Goal: Task Accomplishment & Management: Complete application form

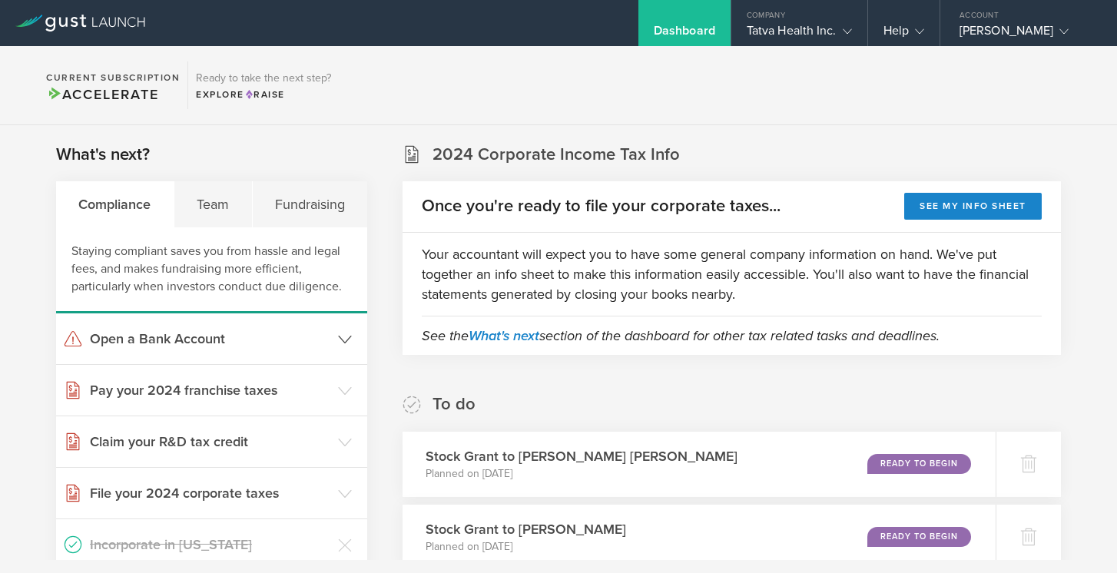
scroll to position [240, 0]
click at [219, 209] on div "Team" at bounding box center [213, 204] width 78 height 46
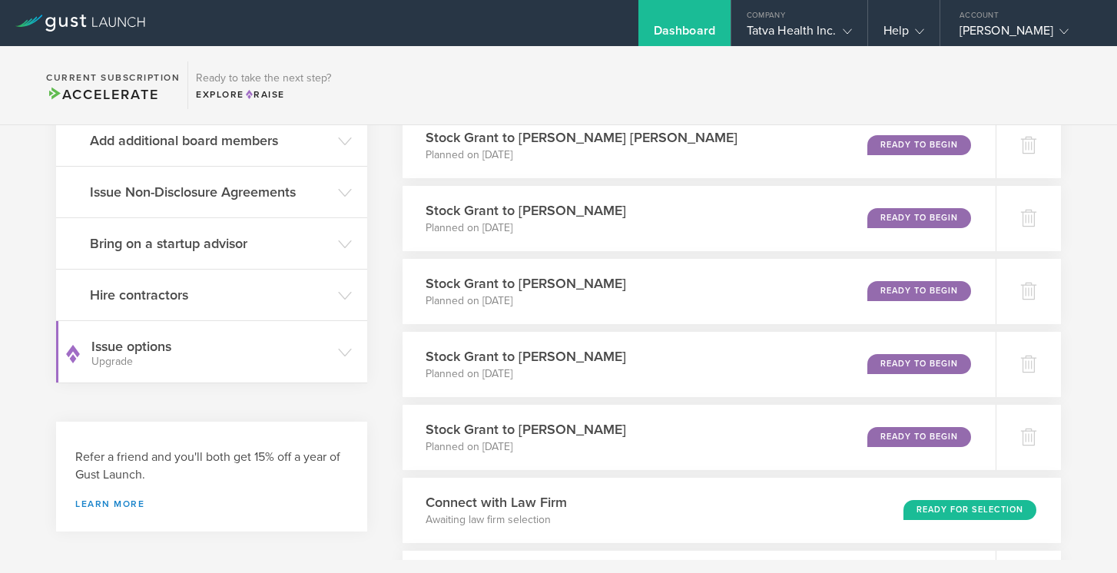
scroll to position [593, 0]
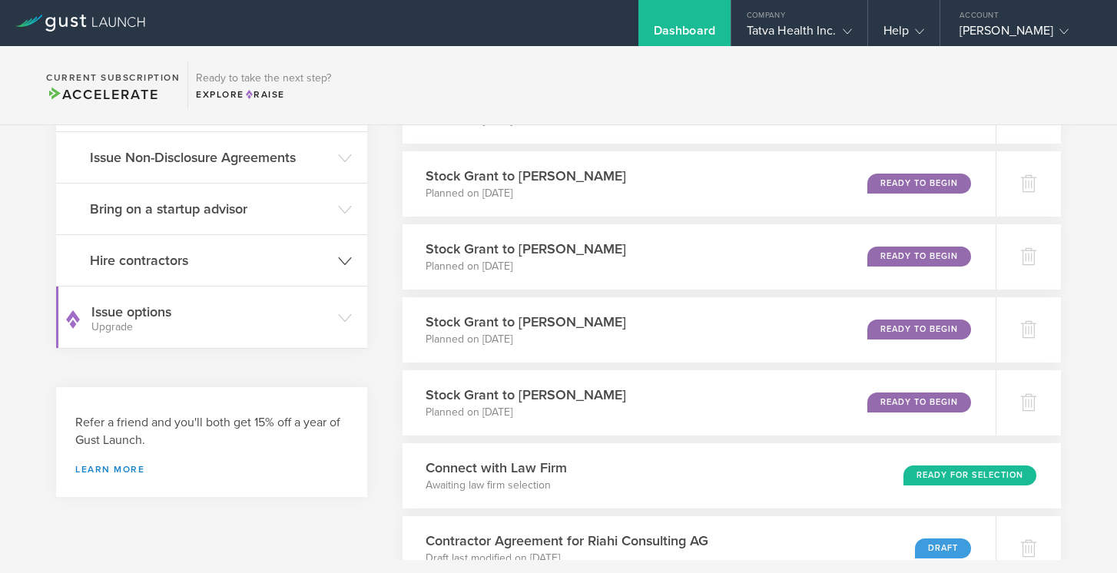
click at [347, 258] on icon at bounding box center [345, 261] width 14 height 14
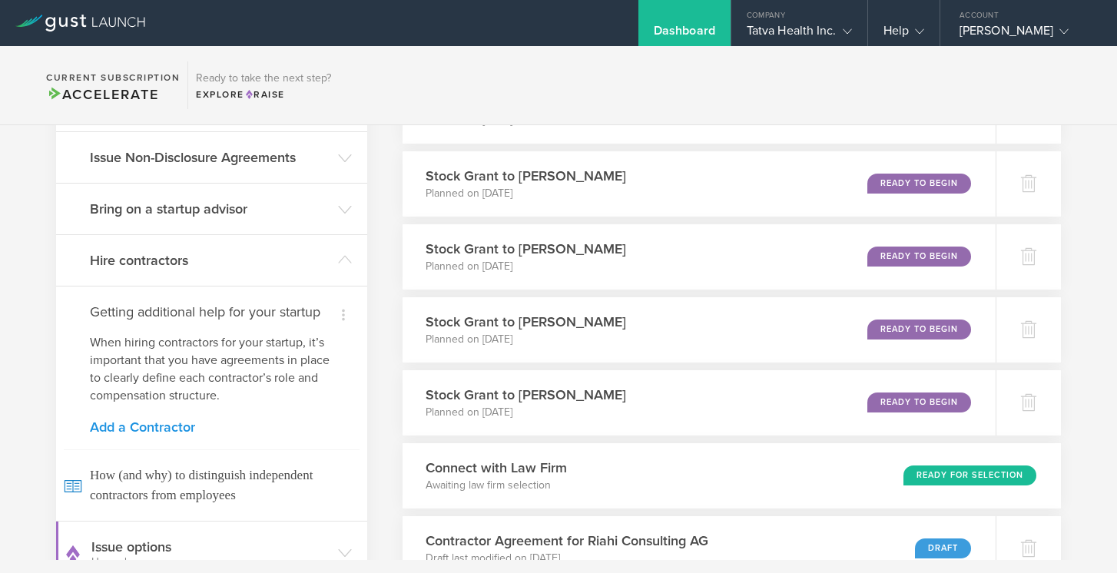
click at [182, 426] on link "Add a Contractor" at bounding box center [212, 427] width 244 height 14
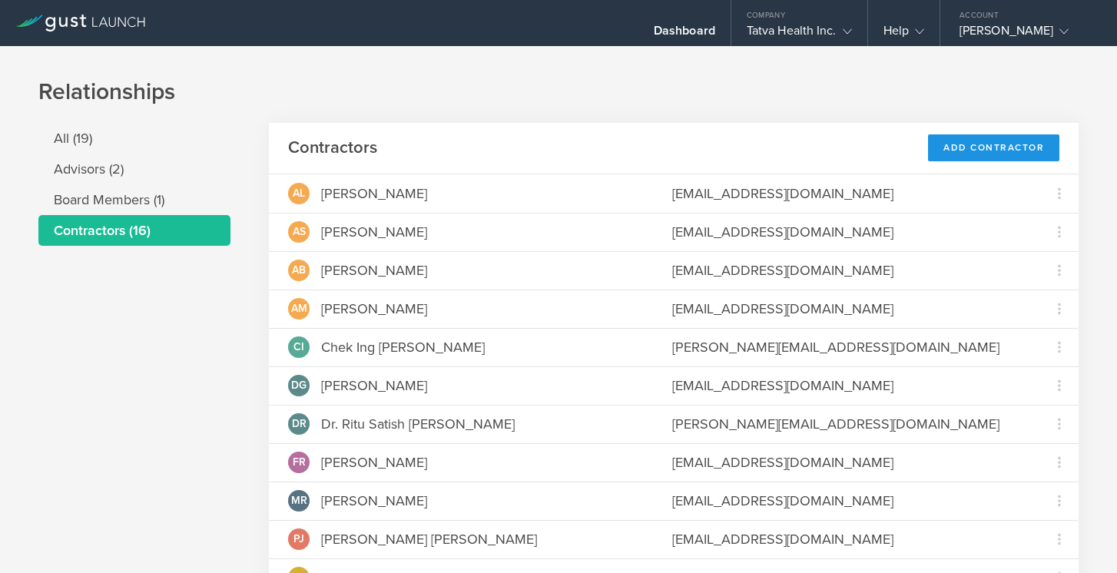
click at [960, 148] on div "Add Contractor" at bounding box center [993, 147] width 131 height 27
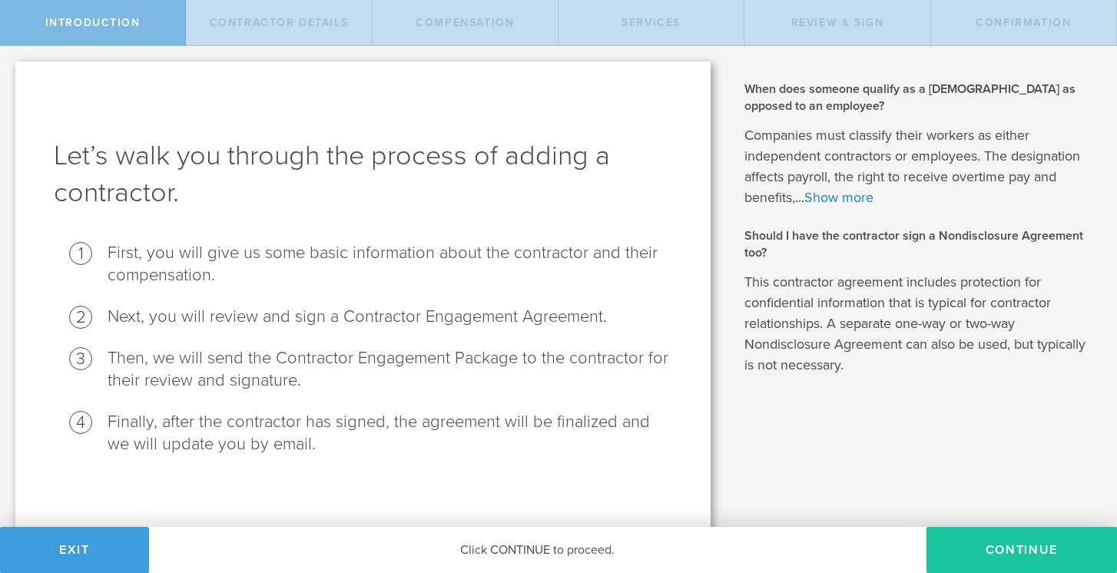
click at [1007, 555] on button "Continue" at bounding box center [1022, 550] width 191 height 46
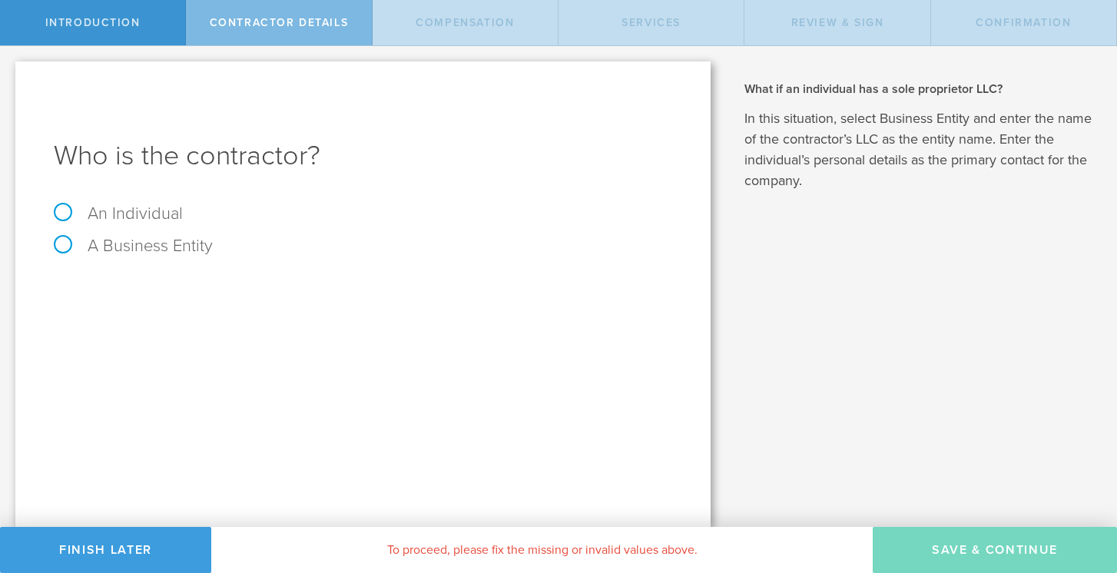
click at [65, 213] on label "An Individual" at bounding box center [118, 214] width 129 height 20
click at [10, 71] on input "An Individual" at bounding box center [5, 58] width 10 height 25
radio input "true"
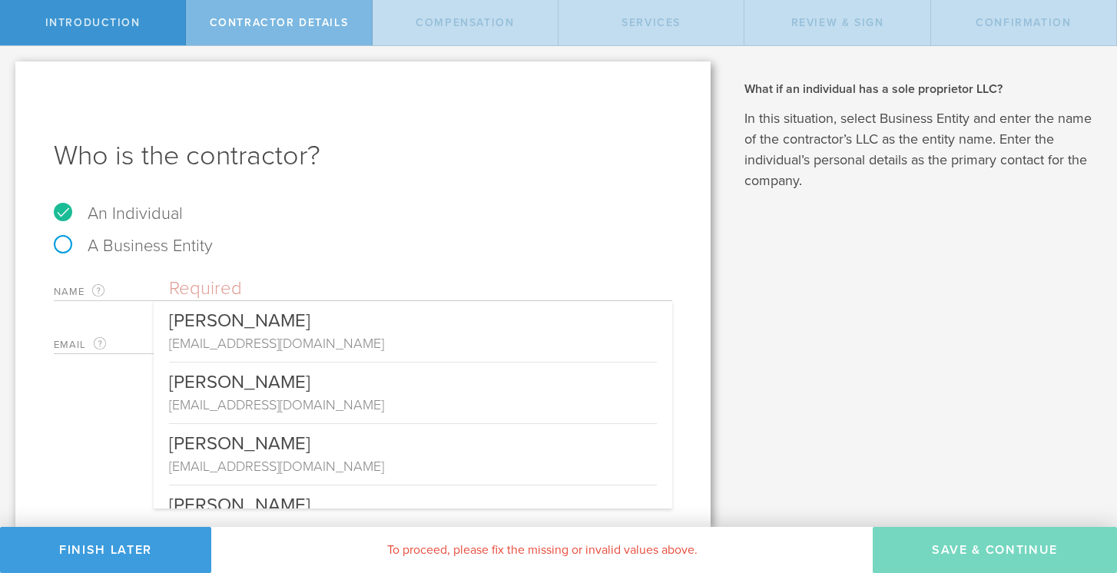
click at [174, 293] on input "text" at bounding box center [420, 288] width 503 height 23
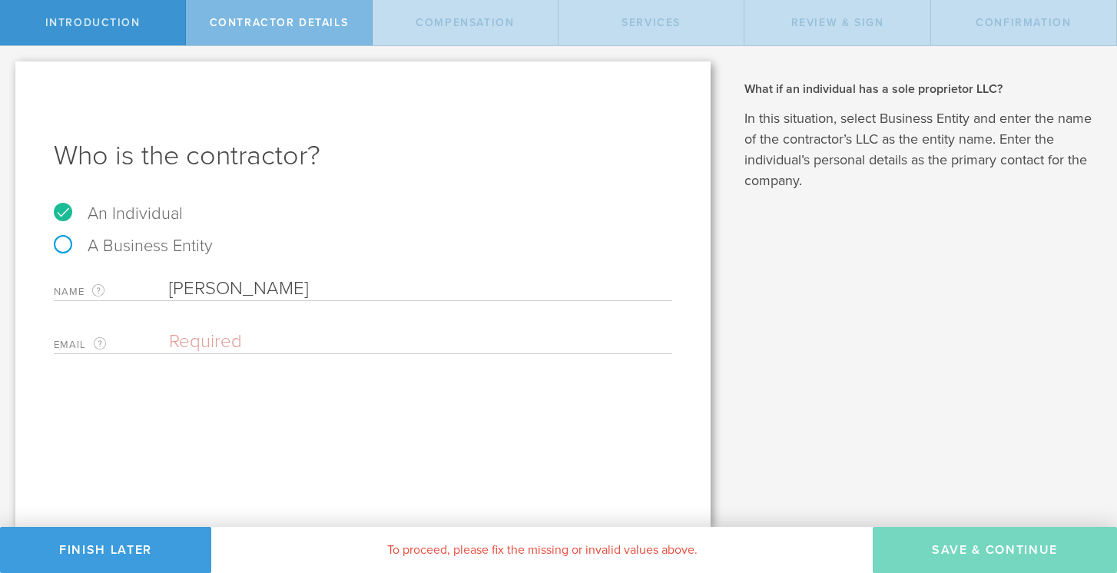
type input "Annapoorani Subramani"
click at [185, 338] on input "email" at bounding box center [417, 341] width 496 height 23
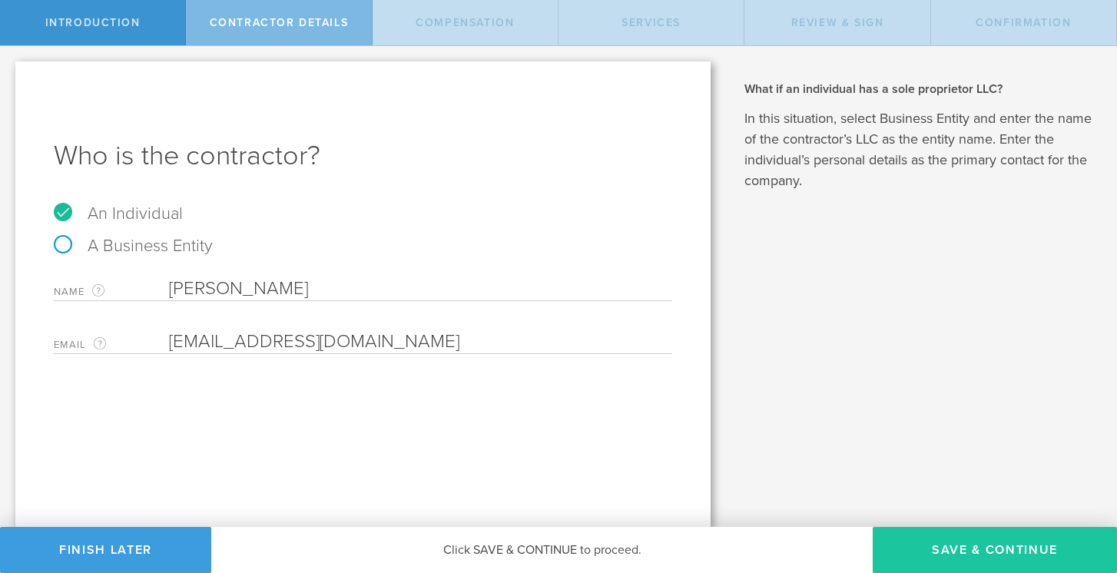
type input "anusub2k@gmail.com"
click at [981, 552] on button "Save & Continue" at bounding box center [995, 550] width 244 height 46
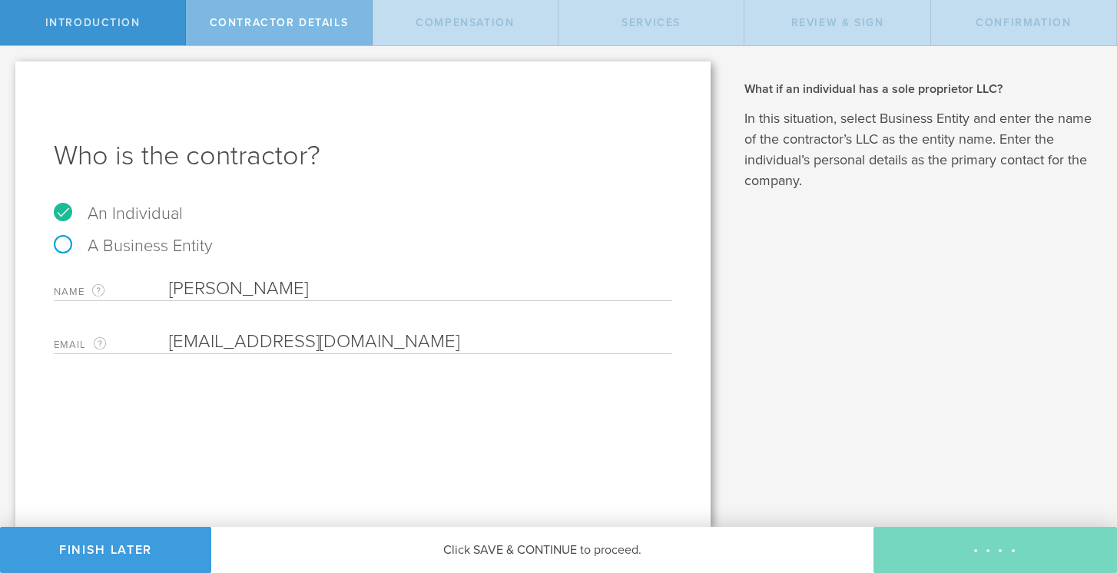
select select "none"
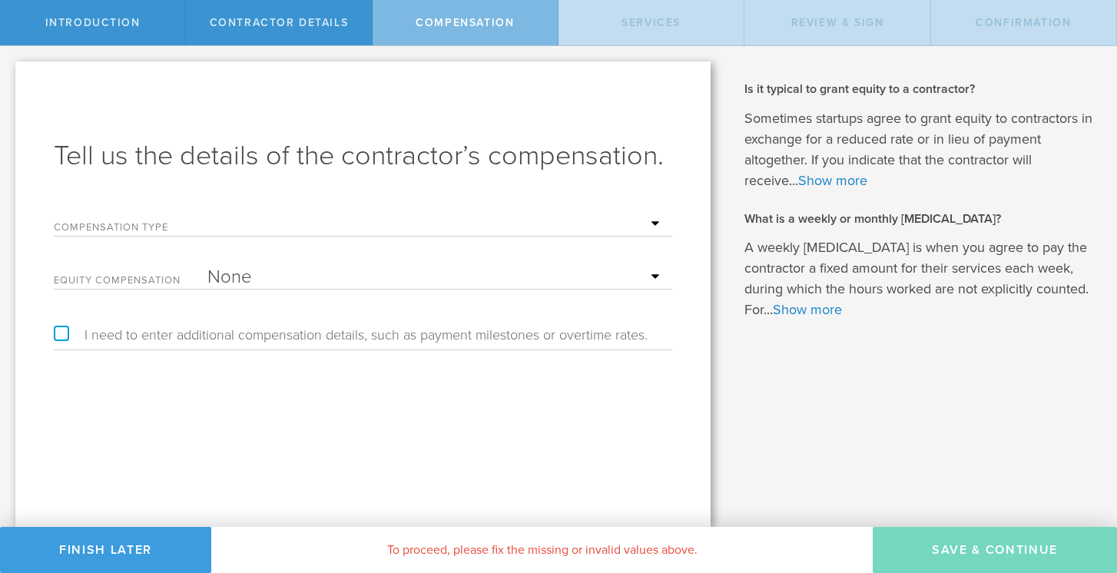
click at [653, 225] on select "Hourly Daily Weekly Retainer Monthly Retainer Project Flat Rate No cash compens…" at bounding box center [435, 224] width 457 height 23
select select "noCash"
click at [207, 213] on select "Hourly Daily Weekly Retainer Monthly Retainer Project Flat Rate No cash compens…" at bounding box center [435, 224] width 457 height 23
click at [655, 277] on select "None Stock Grant" at bounding box center [435, 277] width 457 height 23
select select "stock"
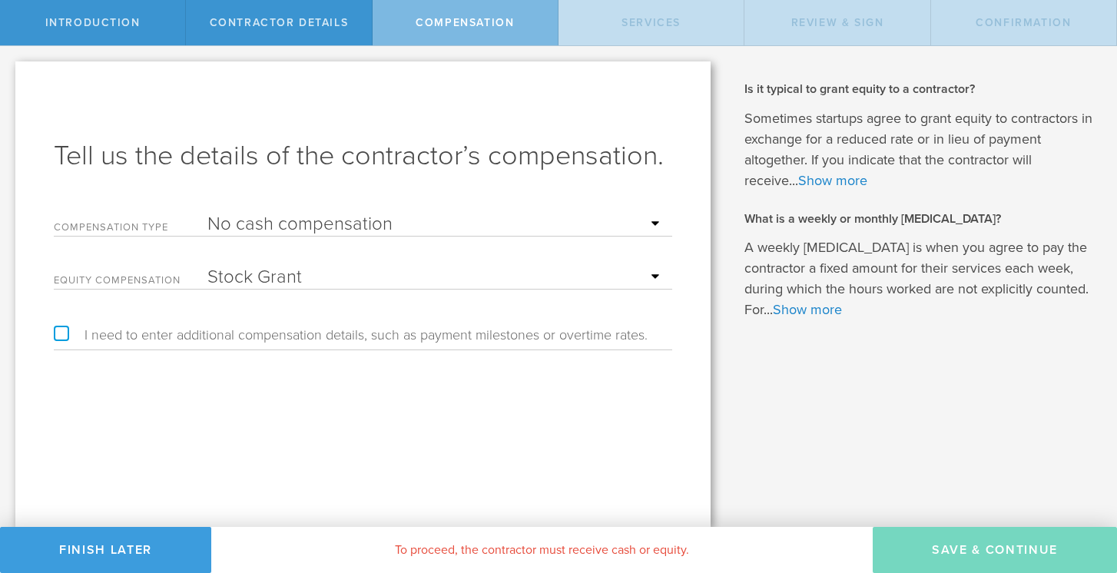
click at [207, 266] on select "None Stock Grant" at bounding box center [435, 277] width 457 height 23
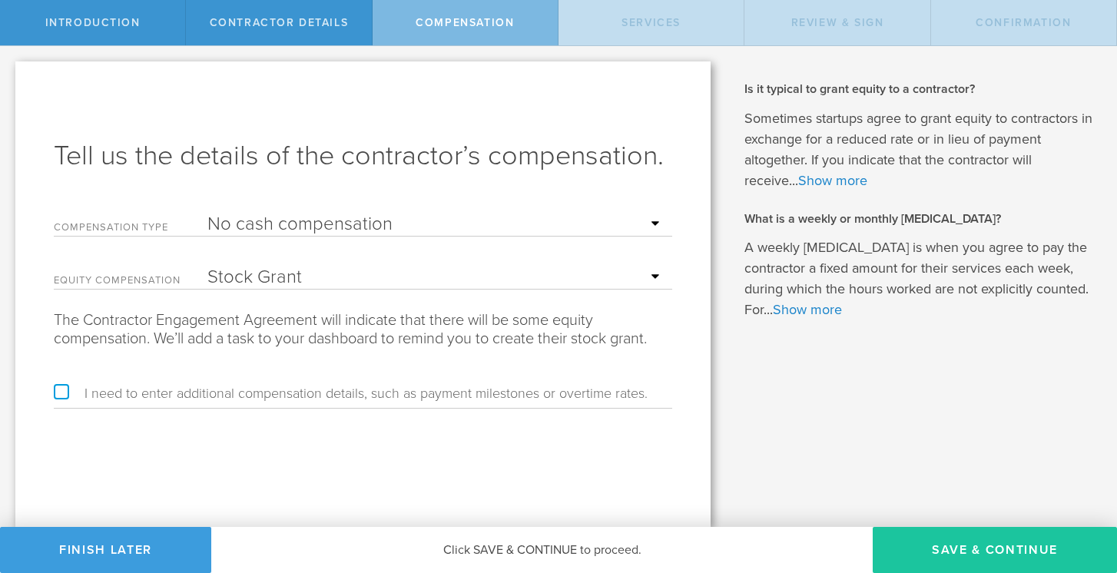
click at [965, 545] on button "Save & Continue" at bounding box center [995, 550] width 244 height 46
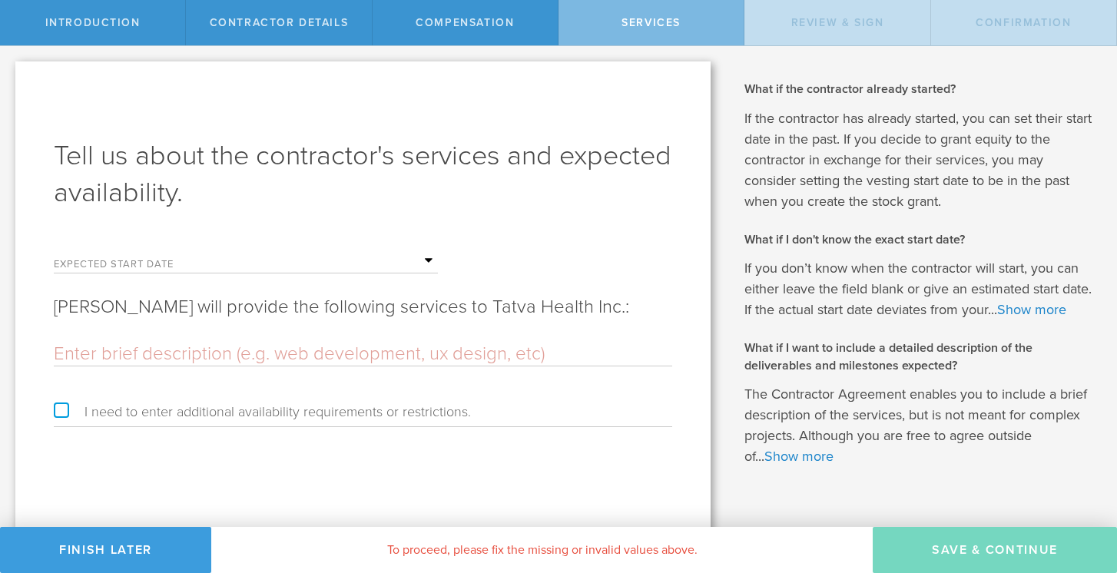
click at [427, 260] on input "text" at bounding box center [322, 261] width 231 height 23
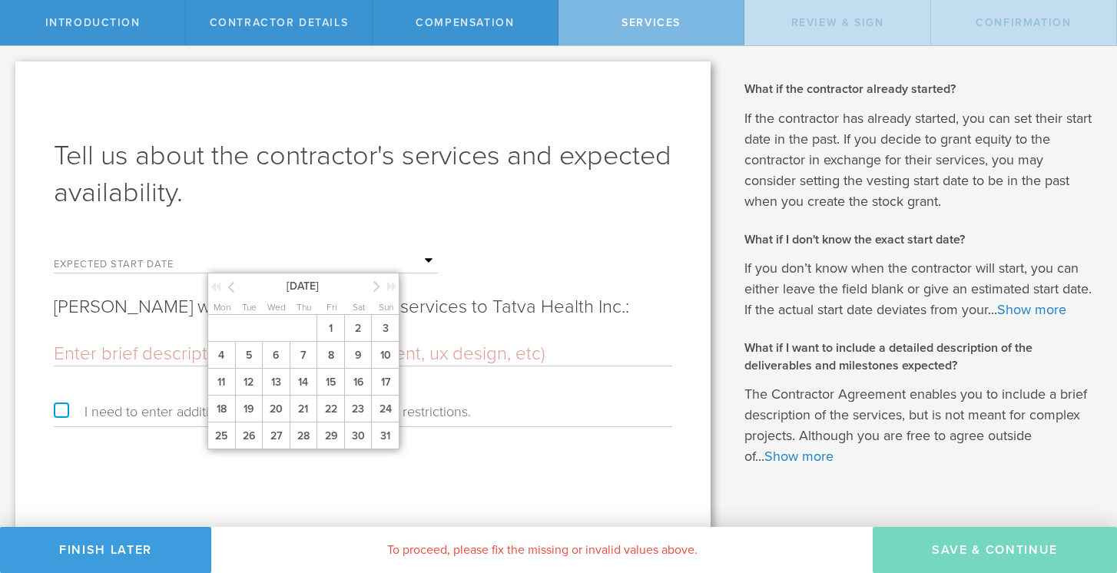
click at [377, 286] on icon at bounding box center [376, 286] width 7 height 19
click at [280, 354] on span "10" at bounding box center [276, 355] width 28 height 27
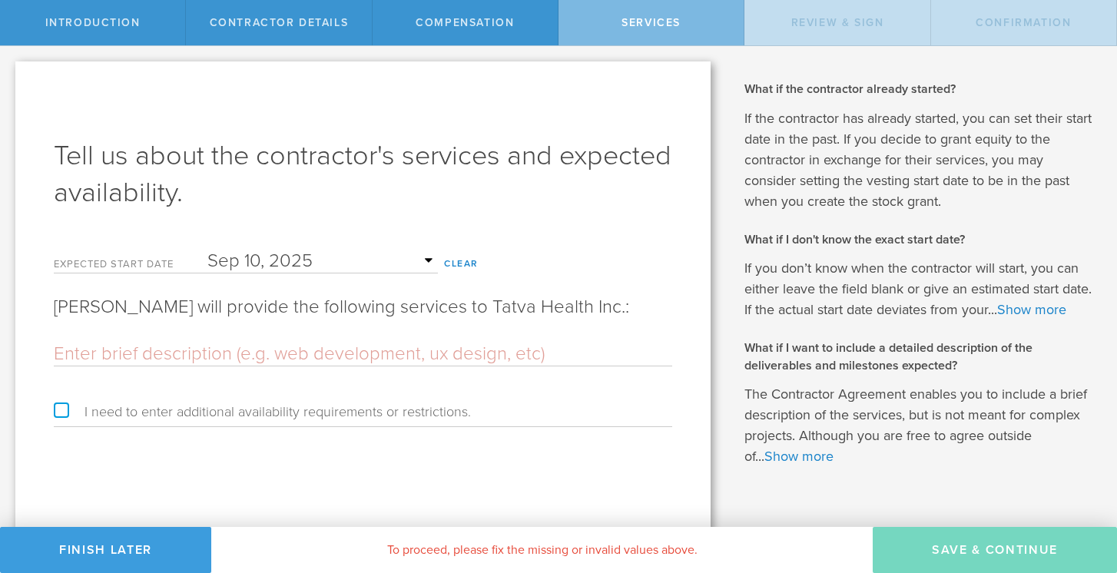
click at [171, 366] on input "text" at bounding box center [363, 354] width 619 height 23
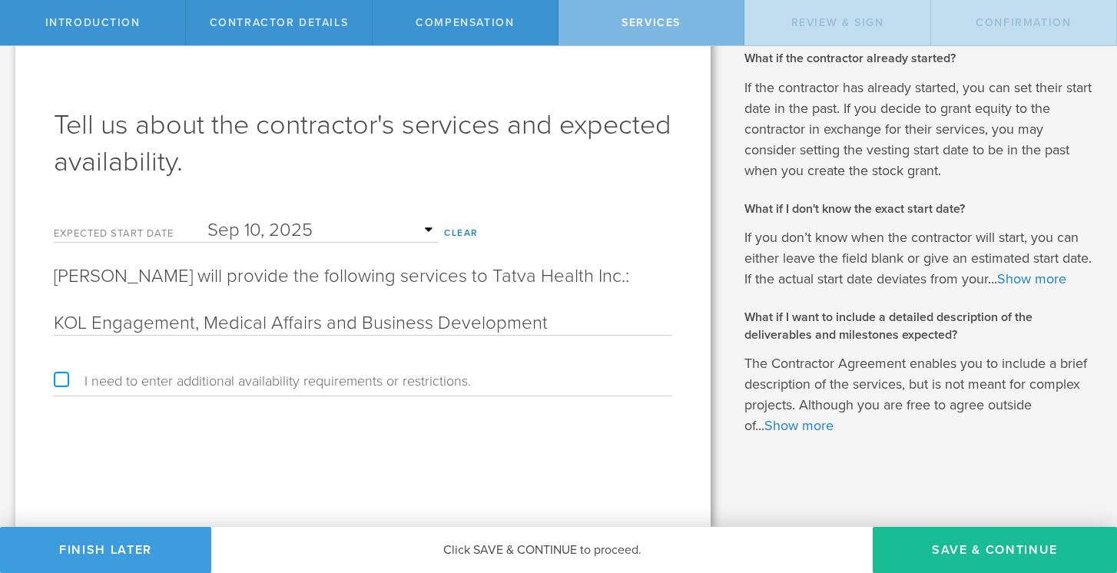
scroll to position [51, 0]
type input "KOL Engagement, Medical Affairs and Business Development"
click at [965, 547] on button "Save & Continue" at bounding box center [995, 550] width 244 height 46
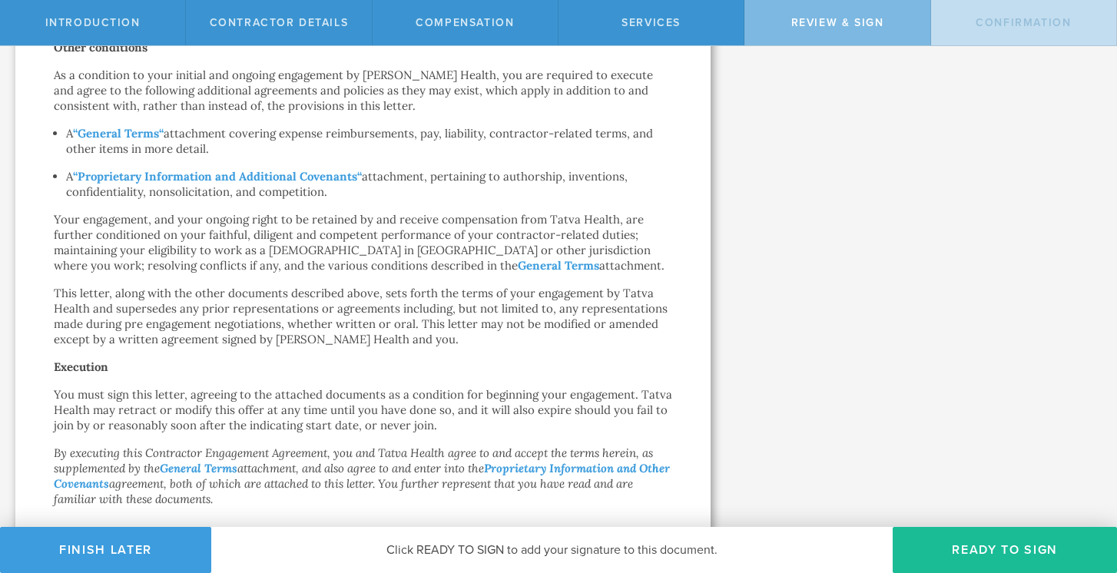
scroll to position [1048, 0]
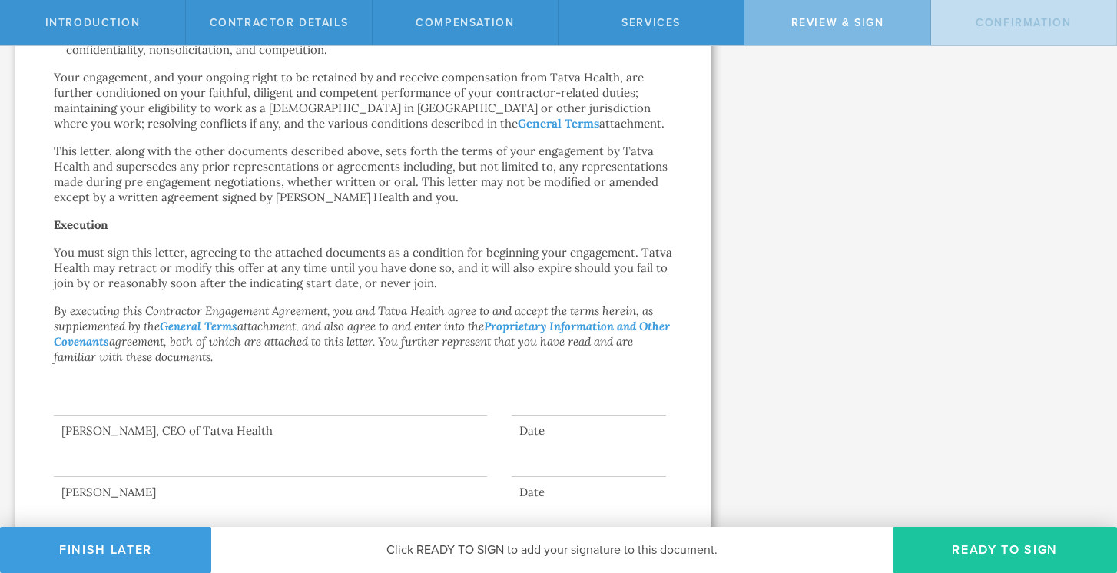
click at [965, 554] on button "Ready to Sign" at bounding box center [1005, 550] width 224 height 46
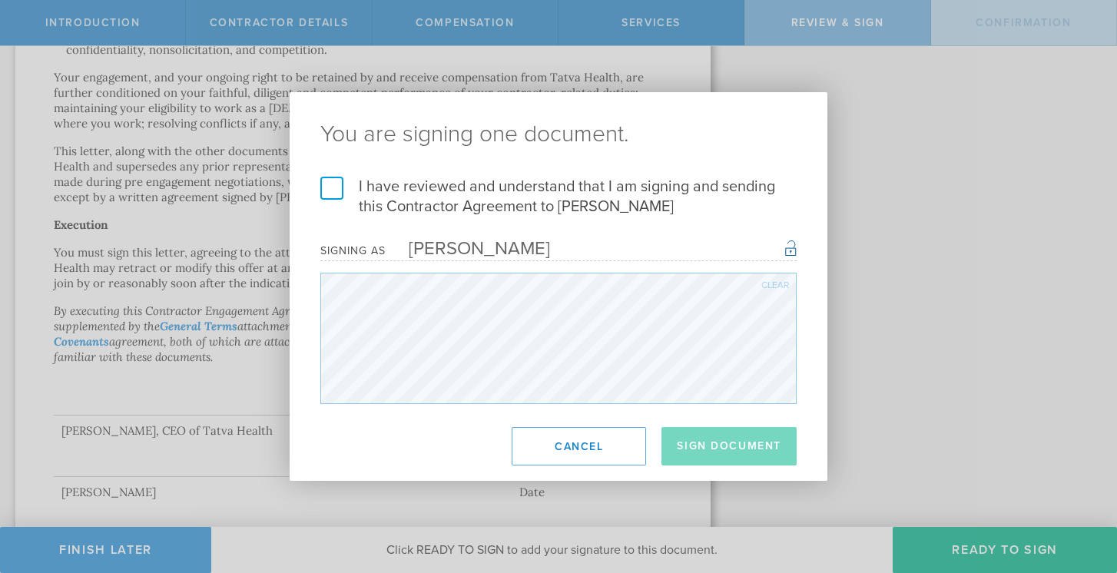
click at [333, 191] on label "I have reviewed and understand that I am signing and sending this Contractor Ag…" at bounding box center [558, 197] width 476 height 40
click at [0, 0] on input "I have reviewed and understand that I am signing and sending this Contractor Ag…" at bounding box center [0, 0] width 0 height 0
click at [702, 452] on button "Sign Document" at bounding box center [729, 446] width 135 height 38
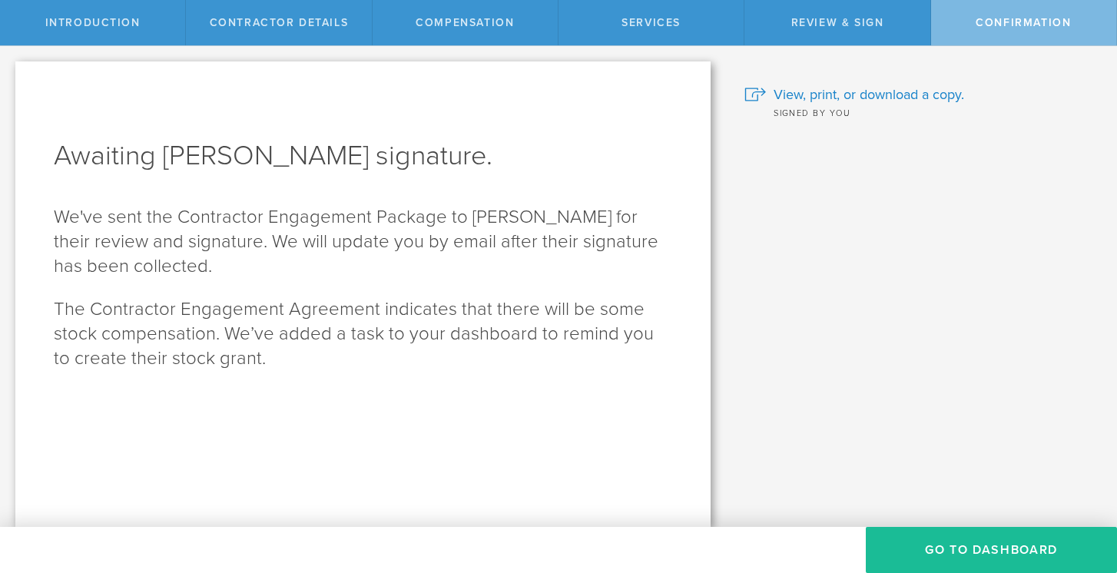
scroll to position [0, 0]
click at [881, 96] on span "View, print, or download a copy." at bounding box center [869, 95] width 191 height 20
